Goal: Transaction & Acquisition: Purchase product/service

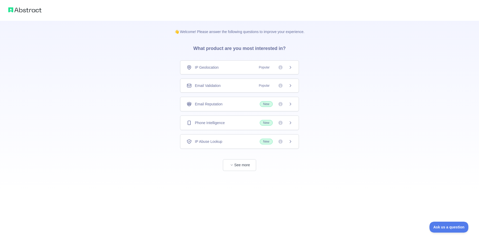
click at [290, 122] on icon at bounding box center [290, 122] width 4 height 4
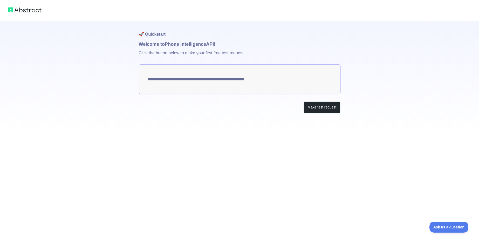
click at [210, 79] on textarea "**********" at bounding box center [240, 79] width 202 height 30
click at [315, 110] on button "Make test request" at bounding box center [322, 107] width 37 height 12
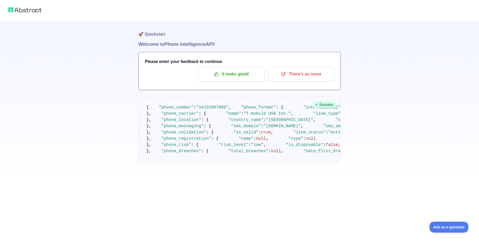
scroll to position [31, 0]
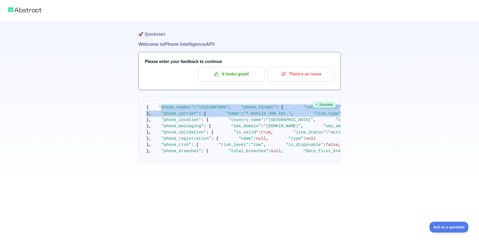
drag, startPoint x: 158, startPoint y: 80, endPoint x: 245, endPoint y: 138, distance: 104.6
click at [245, 138] on pre "{ "phone_number" : "14152007986" , "phone_format" : { "international" : "+1 415…" at bounding box center [239, 129] width 203 height 66
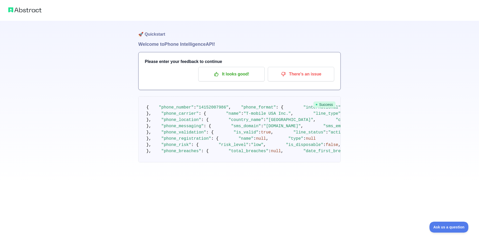
scroll to position [0, 0]
drag, startPoint x: 150, startPoint y: 62, endPoint x: 232, endPoint y: 62, distance: 82.0
click at [232, 62] on h3 "Please enter your feedback to continue" at bounding box center [240, 61] width 190 height 6
click at [234, 75] on p "It looks good!" at bounding box center [231, 74] width 59 height 9
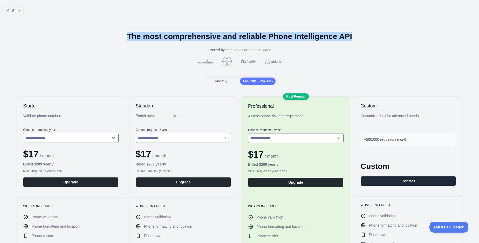
drag, startPoint x: 123, startPoint y: 38, endPoint x: 354, endPoint y: 38, distance: 230.8
click at [354, 38] on h1 "The most comprehensive and reliable Phone Intelligence API" at bounding box center [239, 36] width 471 height 9
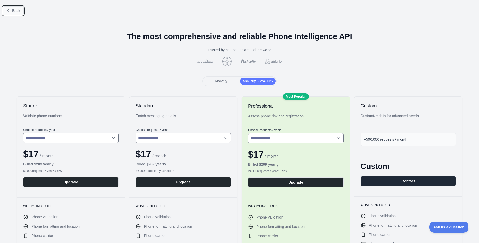
click at [16, 14] on button "Back" at bounding box center [13, 10] width 21 height 9
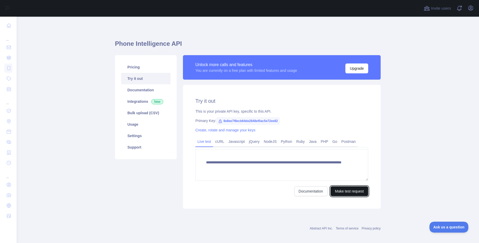
click at [343, 189] on button "Make test request" at bounding box center [350, 191] width 38 height 10
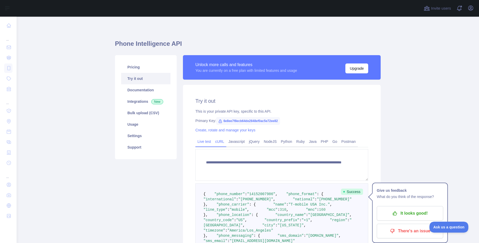
click at [220, 140] on link "cURL" at bounding box center [219, 141] width 13 height 8
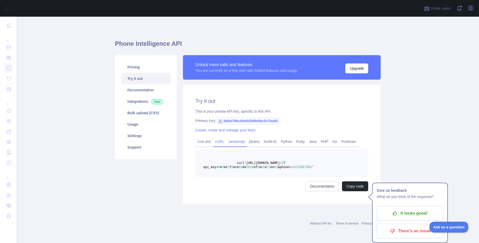
click at [236, 140] on link "Javascript" at bounding box center [236, 141] width 21 height 8
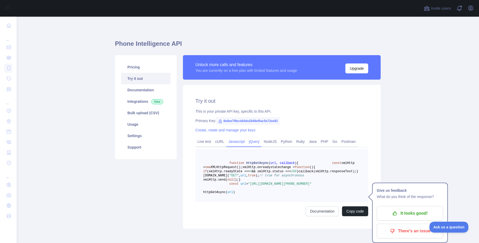
click at [254, 142] on link "jQuery" at bounding box center [254, 141] width 15 height 8
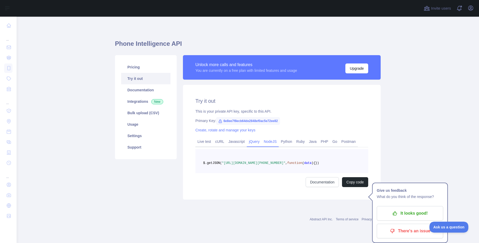
click at [274, 142] on link "NodeJS" at bounding box center [270, 141] width 17 height 8
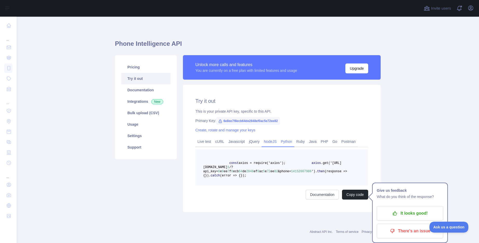
click at [290, 142] on link "Python" at bounding box center [287, 141] width 16 height 8
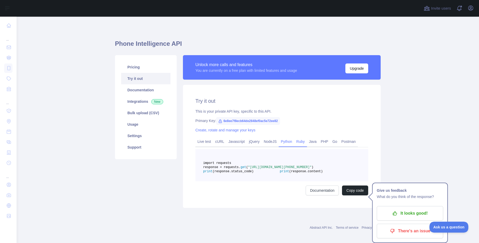
click at [305, 142] on link "Ruby" at bounding box center [300, 141] width 13 height 8
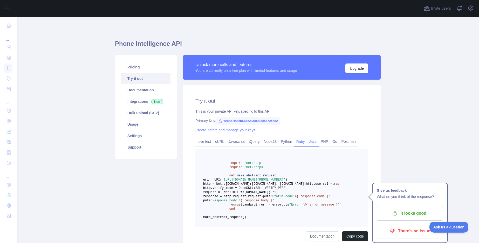
click at [315, 142] on link "Java" at bounding box center [313, 141] width 12 height 8
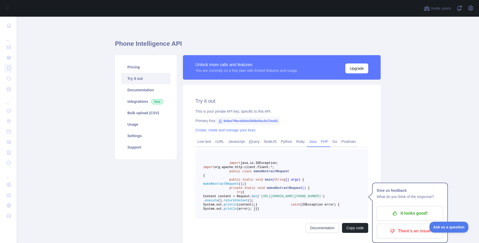
click at [330, 142] on link "PHP" at bounding box center [325, 141] width 12 height 8
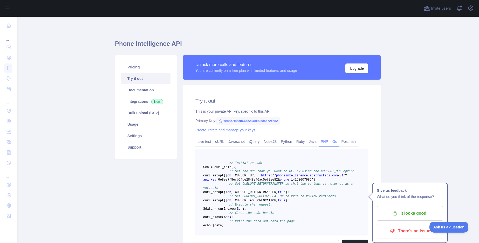
click at [340, 142] on link "Go" at bounding box center [335, 141] width 9 height 8
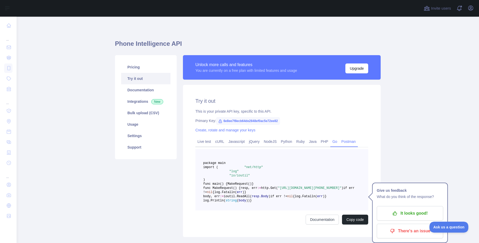
click at [358, 142] on link "Postman" at bounding box center [349, 141] width 18 height 8
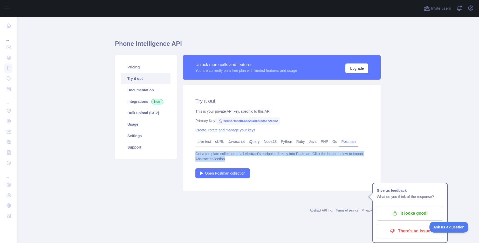
drag, startPoint x: 194, startPoint y: 154, endPoint x: 262, endPoint y: 159, distance: 67.9
click at [262, 159] on div "Try it out This is your private API key, specific to this API. Primary Key: 6e8…" at bounding box center [282, 138] width 198 height 106
click at [262, 159] on div "Get a template collection of all Abstract's endpoint directly into Postman. Cli…" at bounding box center [282, 156] width 173 height 10
drag, startPoint x: 283, startPoint y: 159, endPoint x: 200, endPoint y: 151, distance: 83.5
click at [199, 151] on div "Get a template collection of all Abstract's endpoint directly into Postman. Cli…" at bounding box center [282, 156] width 173 height 10
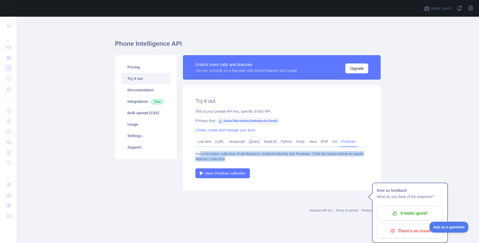
click at [200, 151] on div "Get a template collection of all Abstract's endpoint directly into Postman. Cli…" at bounding box center [282, 156] width 173 height 10
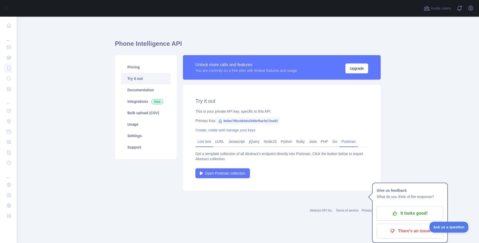
click at [205, 142] on link "Live test" at bounding box center [205, 141] width 18 height 8
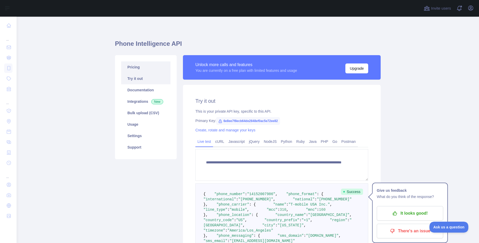
click at [138, 69] on link "Pricing" at bounding box center [145, 66] width 49 height 11
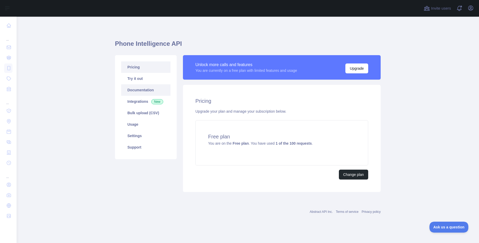
click at [141, 89] on link "Documentation" at bounding box center [145, 89] width 49 height 11
click at [144, 99] on link "Integrations New" at bounding box center [145, 101] width 49 height 11
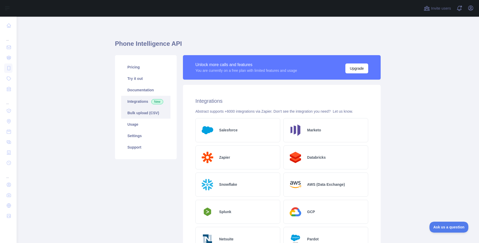
click at [131, 112] on link "Bulk upload (CSV)" at bounding box center [145, 112] width 49 height 11
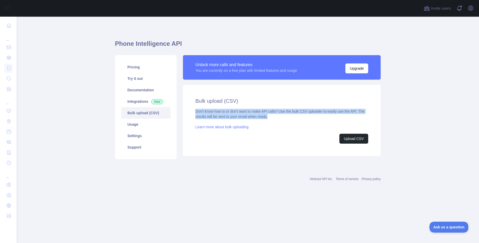
drag, startPoint x: 196, startPoint y: 109, endPoint x: 303, endPoint y: 115, distance: 107.9
click at [303, 115] on div "Don't know how to or don't want to make API calls? Use the bulk CSV uploader to…" at bounding box center [282, 126] width 173 height 35
drag, startPoint x: 291, startPoint y: 115, endPoint x: 220, endPoint y: 111, distance: 71.0
click at [220, 111] on div "Don't know how to or don't want to make API calls? Use the bulk CSV uploader to…" at bounding box center [282, 126] width 173 height 35
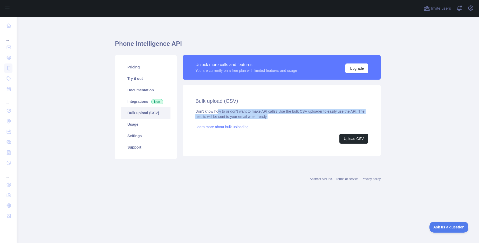
click at [220, 111] on div "Don't know how to or don't want to make API calls? Use the bulk CSV uploader to…" at bounding box center [282, 126] width 173 height 35
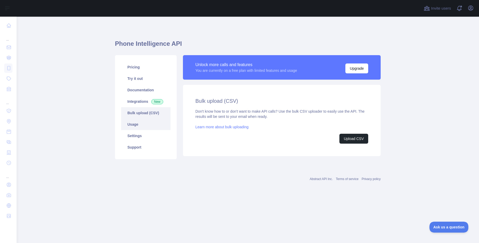
click at [165, 126] on link "Usage" at bounding box center [145, 123] width 49 height 11
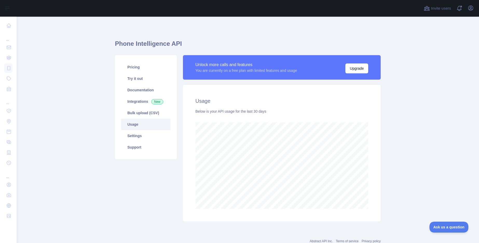
scroll to position [226, 463]
click at [143, 132] on link "Settings" at bounding box center [145, 135] width 49 height 11
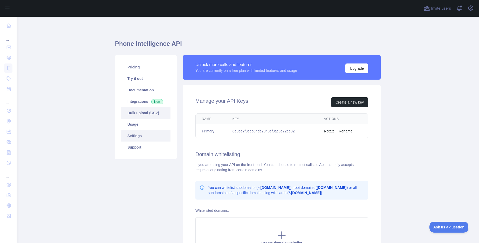
click at [144, 116] on link "Bulk upload (CSV)" at bounding box center [145, 112] width 49 height 11
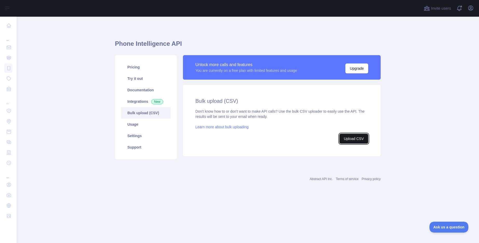
click at [346, 140] on button "Upload CSV" at bounding box center [354, 138] width 29 height 10
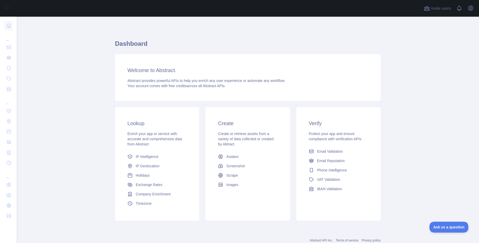
click at [356, 23] on div "Dashboard Welcome to Abstract. Abstract provides powerful APIs to help you enri…" at bounding box center [248, 138] width 266 height 242
click at [165, 92] on div "Welcome to Abstract. Abstract provides powerful APIs to help you enrich any use…" at bounding box center [248, 77] width 266 height 47
click at [165, 82] on span "Abstract provides powerful APIs to help you enrich any user experience or autom…" at bounding box center [206, 80] width 158 height 4
drag, startPoint x: 152, startPoint y: 79, endPoint x: 251, endPoint y: 79, distance: 98.9
click at [251, 79] on span "Abstract provides powerful APIs to help you enrich any user experience or autom…" at bounding box center [206, 80] width 158 height 4
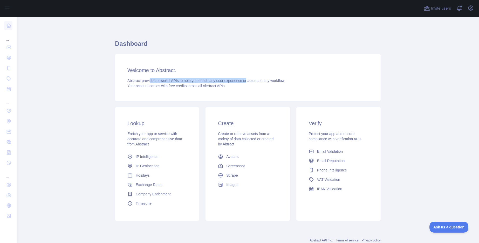
click at [251, 79] on span "Abstract provides powerful APIs to help you enrich any user experience or autom…" at bounding box center [206, 80] width 158 height 4
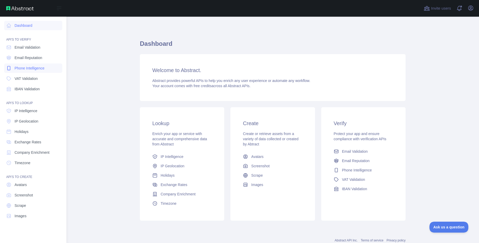
click at [33, 66] on span "Phone Intelligence" at bounding box center [30, 67] width 30 height 5
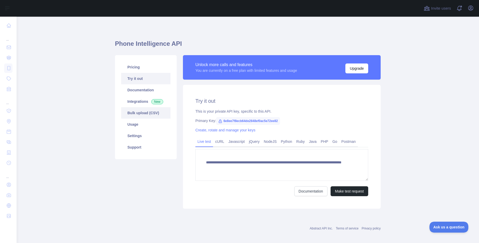
click at [147, 111] on link "Bulk upload (CSV)" at bounding box center [145, 112] width 49 height 11
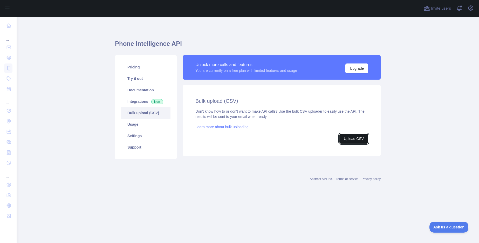
click at [354, 137] on button "Upload CSV" at bounding box center [354, 138] width 29 height 10
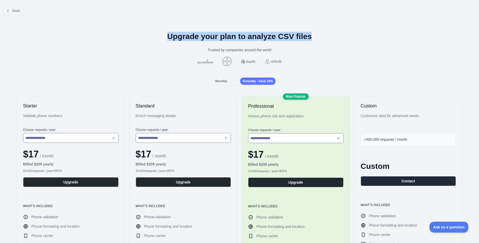
drag, startPoint x: 162, startPoint y: 32, endPoint x: 325, endPoint y: 32, distance: 162.8
click at [325, 32] on h1 "Upgrade your plan to analyze CSV files" at bounding box center [239, 36] width 471 height 9
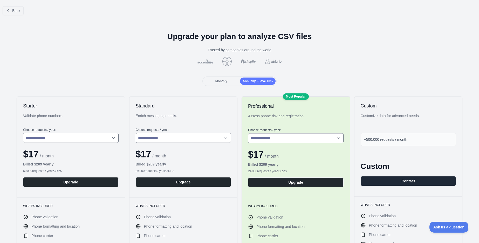
click at [226, 77] on div "Monthly" at bounding box center [222, 80] width 36 height 7
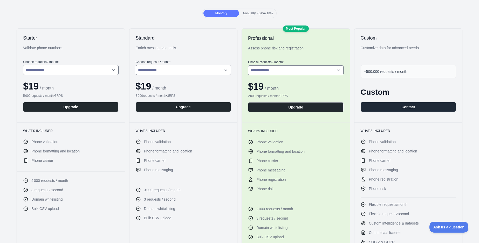
scroll to position [73, 0]
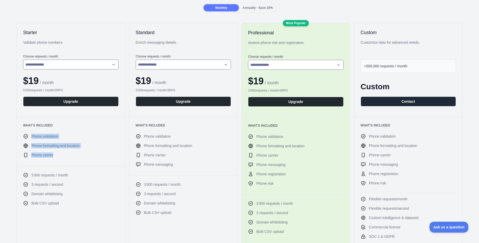
drag, startPoint x: 30, startPoint y: 133, endPoint x: 61, endPoint y: 157, distance: 38.8
click at [61, 157] on div "What's included Phone validation Phone formatting and location Phone carrier" at bounding box center [71, 141] width 108 height 49
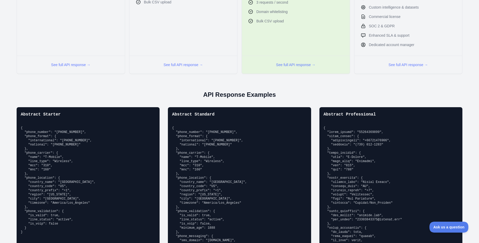
scroll to position [0, 0]
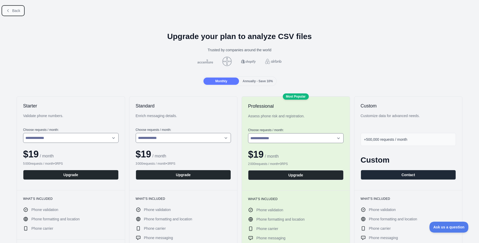
click at [19, 6] on button "Back" at bounding box center [13, 10] width 21 height 9
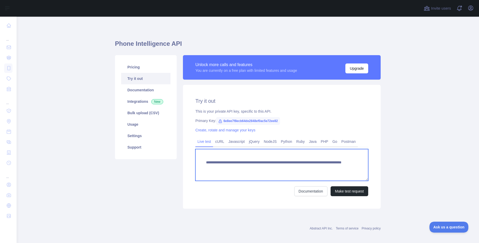
drag, startPoint x: 332, startPoint y: 169, endPoint x: 202, endPoint y: 163, distance: 130.0
click at [202, 163] on textarea "**********" at bounding box center [282, 165] width 173 height 32
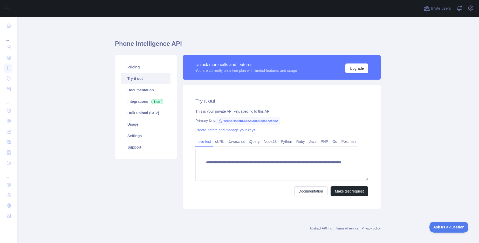
click at [357, 124] on div "**********" at bounding box center [282, 147] width 198 height 124
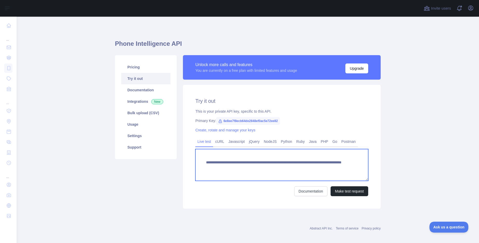
drag, startPoint x: 202, startPoint y: 163, endPoint x: 342, endPoint y: 167, distance: 140.5
click at [342, 167] on textarea "**********" at bounding box center [282, 165] width 173 height 32
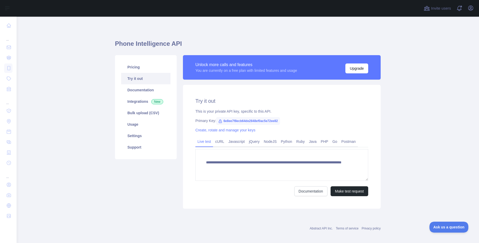
click at [415, 84] on main "**********" at bounding box center [248, 130] width 463 height 226
click at [397, 56] on main "**********" at bounding box center [248, 130] width 463 height 226
click at [61, 61] on main "**********" at bounding box center [248, 130] width 463 height 226
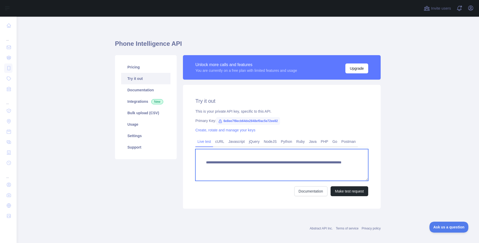
drag, startPoint x: 333, startPoint y: 168, endPoint x: 207, endPoint y: 159, distance: 125.8
click at [207, 159] on textarea "**********" at bounding box center [282, 165] width 173 height 32
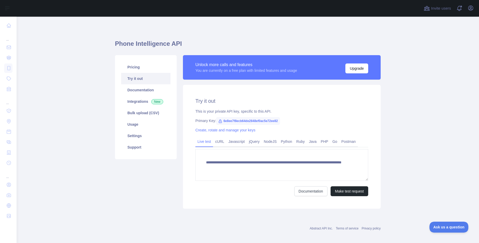
click at [435, 53] on main "**********" at bounding box center [248, 130] width 463 height 226
click at [432, 93] on main "**********" at bounding box center [248, 130] width 463 height 226
